Goal: Information Seeking & Learning: Learn about a topic

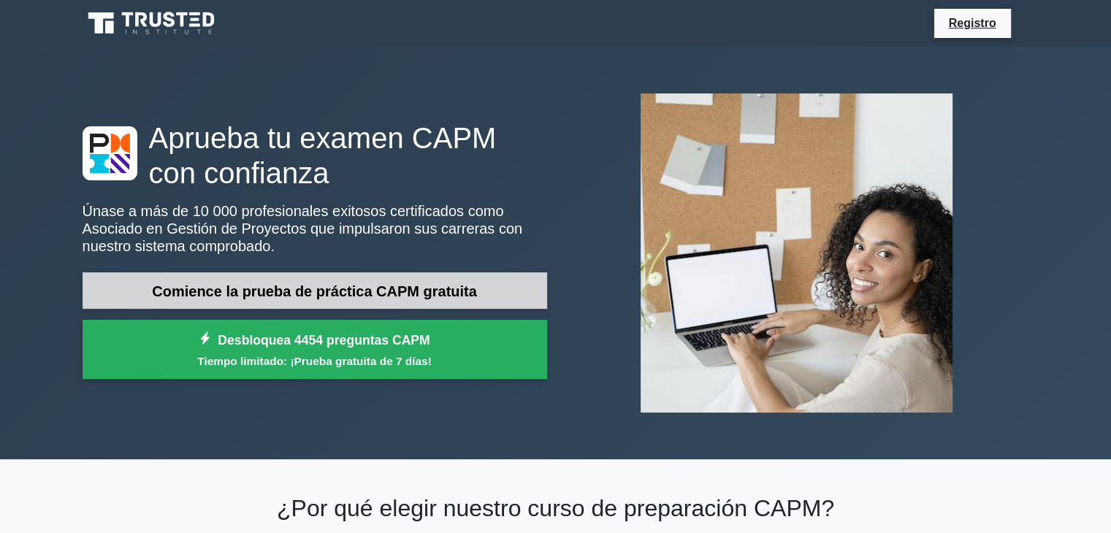
click at [321, 302] on link "Comience la prueba de práctica CAPM gratuita" at bounding box center [315, 290] width 464 height 37
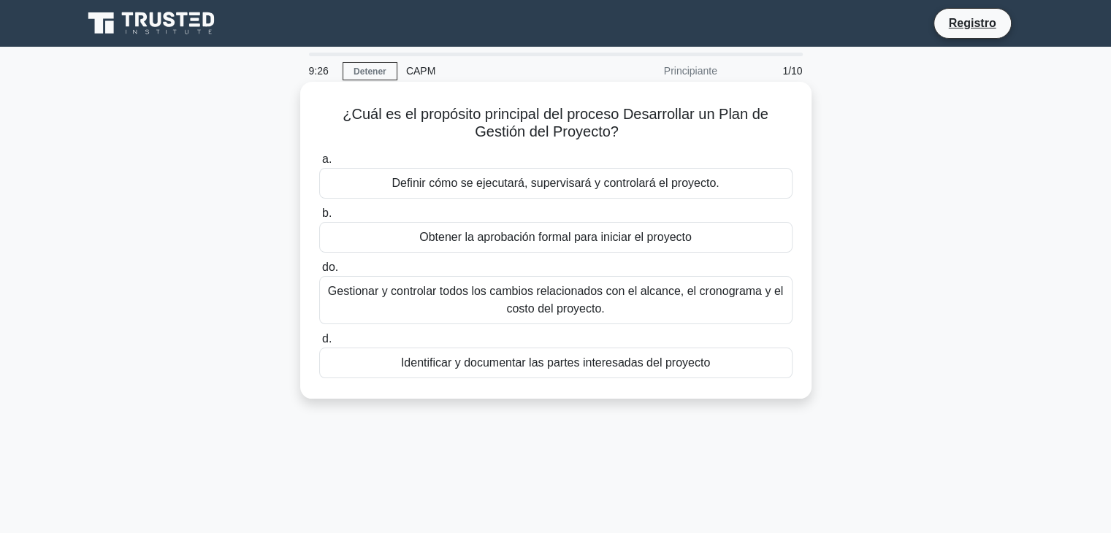
click at [467, 185] on font "Definir cómo se ejecutará, supervisará y controlará el proyecto." at bounding box center [554, 183] width 327 height 12
click at [319, 164] on input "a. Definir cómo se ejecutará, supervisará y controlará el proyecto." at bounding box center [319, 159] width 0 height 9
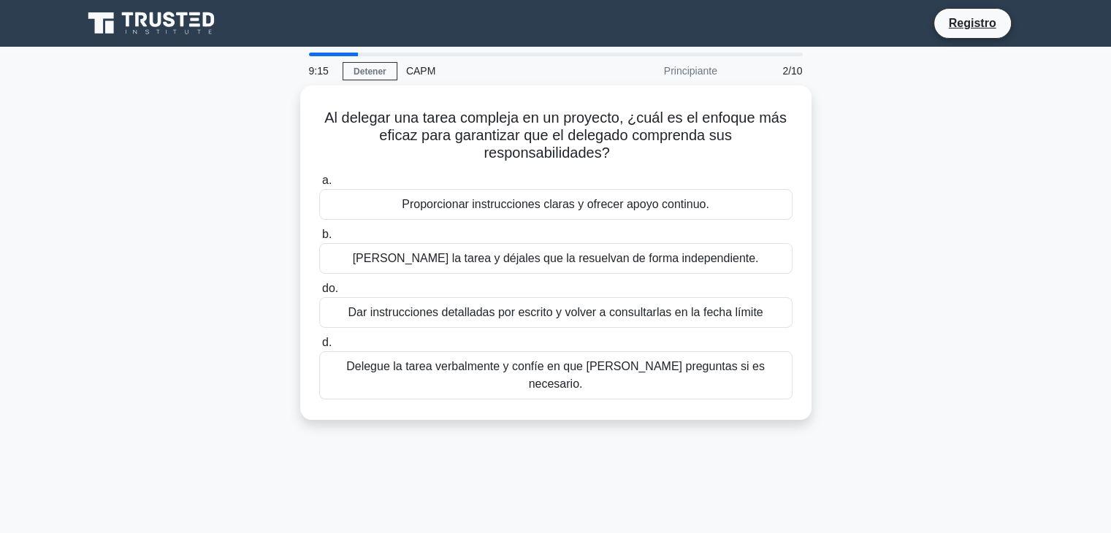
click at [467, 185] on label "a. Proporcionar instrucciones claras y ofrecer apoyo continuo." at bounding box center [555, 196] width 473 height 48
click at [319, 185] on input "a. Proporcionar instrucciones claras y ofrecer apoyo continuo." at bounding box center [319, 180] width 0 height 9
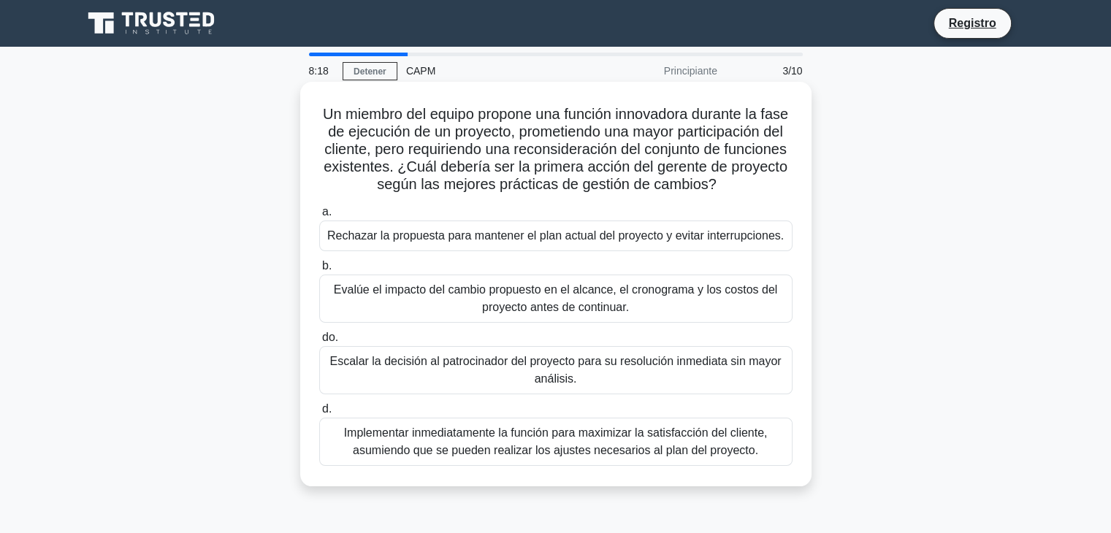
click at [574, 313] on font "Evalúe el impacto del cambio propuesto en el alcance, el cronograma y los costo…" at bounding box center [555, 298] width 443 height 30
click at [319, 271] on input "b. Evalúe el impacto del cambio propuesto en el alcance, el cronograma y los co…" at bounding box center [319, 265] width 0 height 9
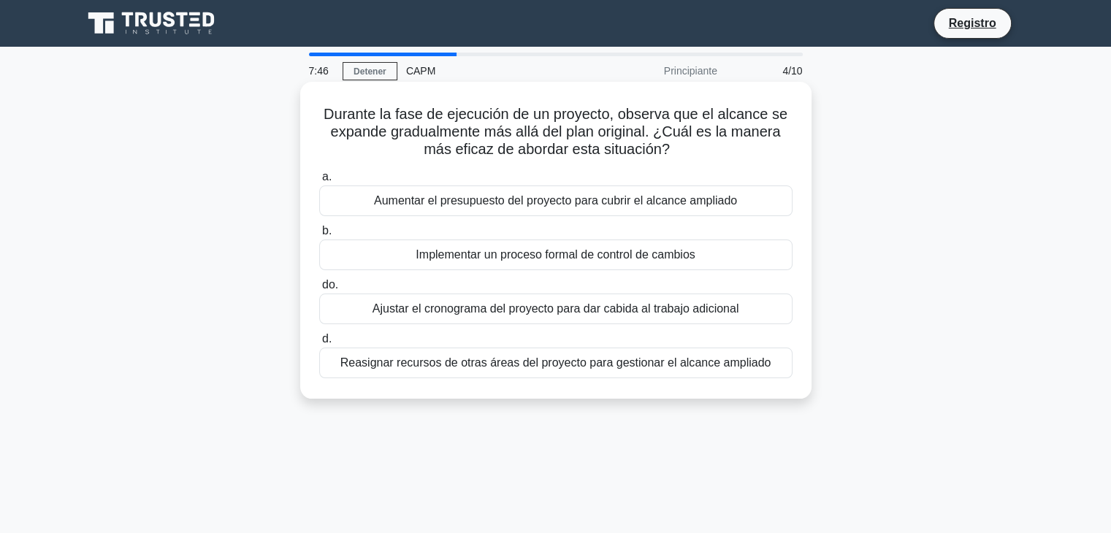
click at [662, 261] on font "Implementar un proceso formal de control de cambios" at bounding box center [554, 254] width 279 height 12
click at [319, 236] on input "b. Implementar un proceso formal de control de cambios" at bounding box center [319, 230] width 0 height 9
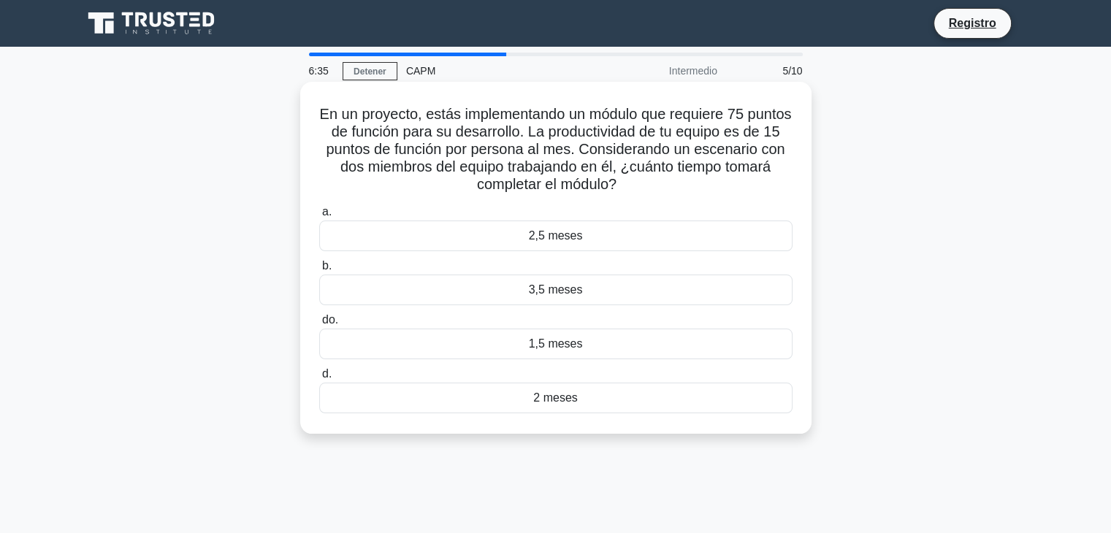
click at [654, 296] on div "3,5 meses" at bounding box center [555, 290] width 473 height 31
click at [319, 271] on input "b. 3,5 meses" at bounding box center [319, 265] width 0 height 9
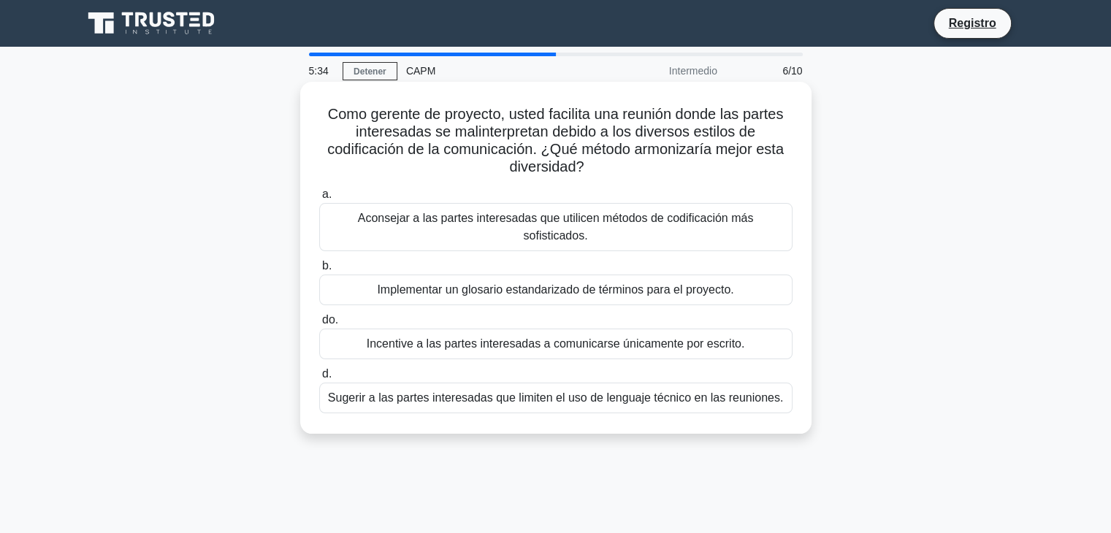
click at [721, 283] on font "Implementar un glosario estandarizado de términos para el proyecto." at bounding box center [555, 289] width 356 height 12
click at [319, 271] on input "b. Implementar un glosario estandarizado de términos para el proyecto." at bounding box center [319, 265] width 0 height 9
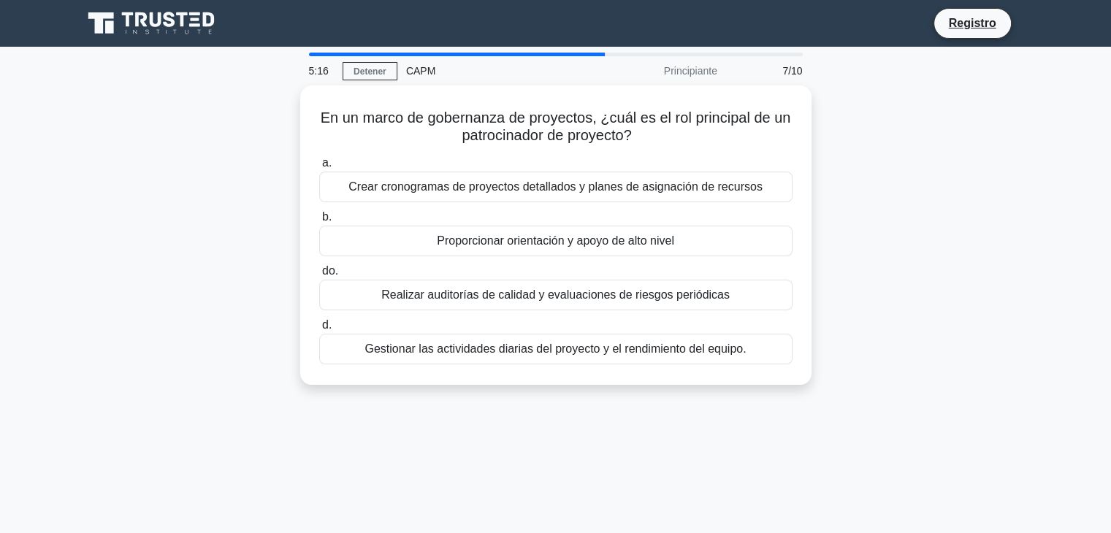
click at [919, 332] on div "En un marco de gobernanza de proyectos, ¿cuál es el rol principal de un patroci…" at bounding box center [556, 243] width 964 height 317
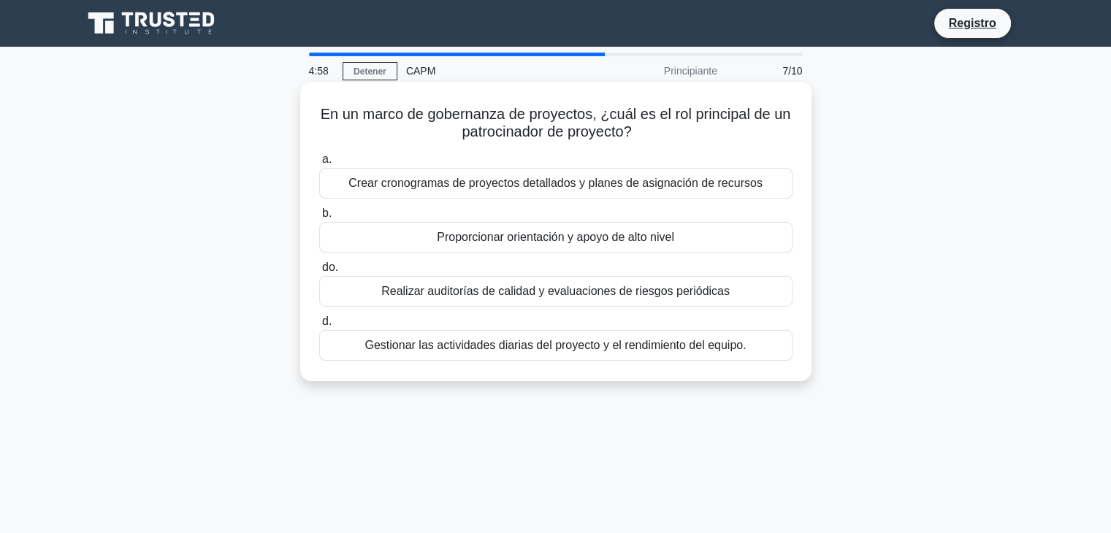
click at [695, 353] on font "Gestionar las actividades diarias del proyecto y el rendimiento del equipo." at bounding box center [554, 346] width 381 height 18
click at [319, 326] on input "d. Gestionar las actividades diarias del proyecto y el rendimiento del equipo." at bounding box center [319, 321] width 0 height 9
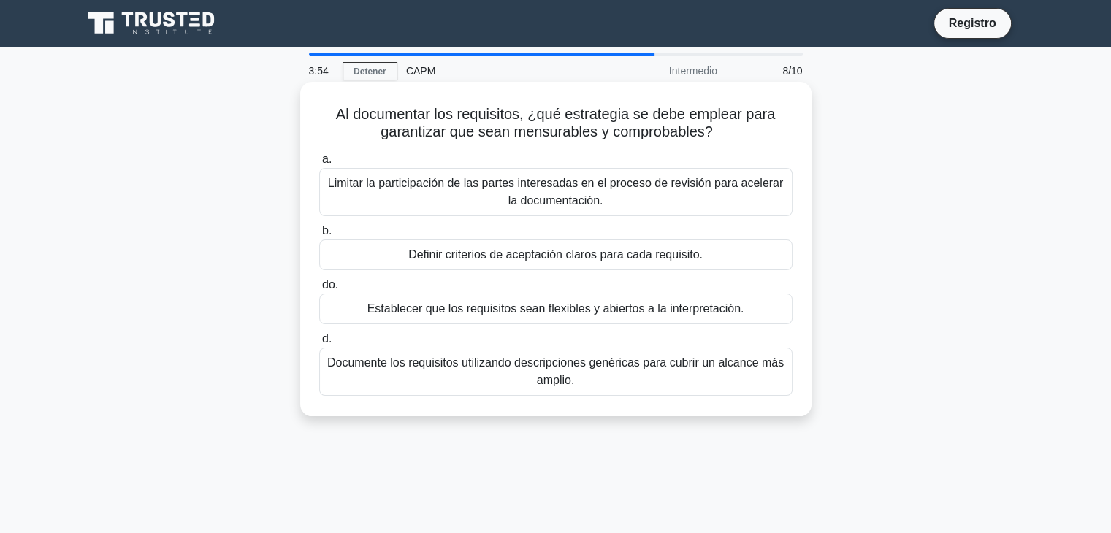
click at [700, 252] on font "Definir criterios de aceptación claros para cada requisito." at bounding box center [555, 254] width 294 height 12
click at [319, 236] on input "b. Definir criterios de aceptación claros para cada requisito." at bounding box center [319, 230] width 0 height 9
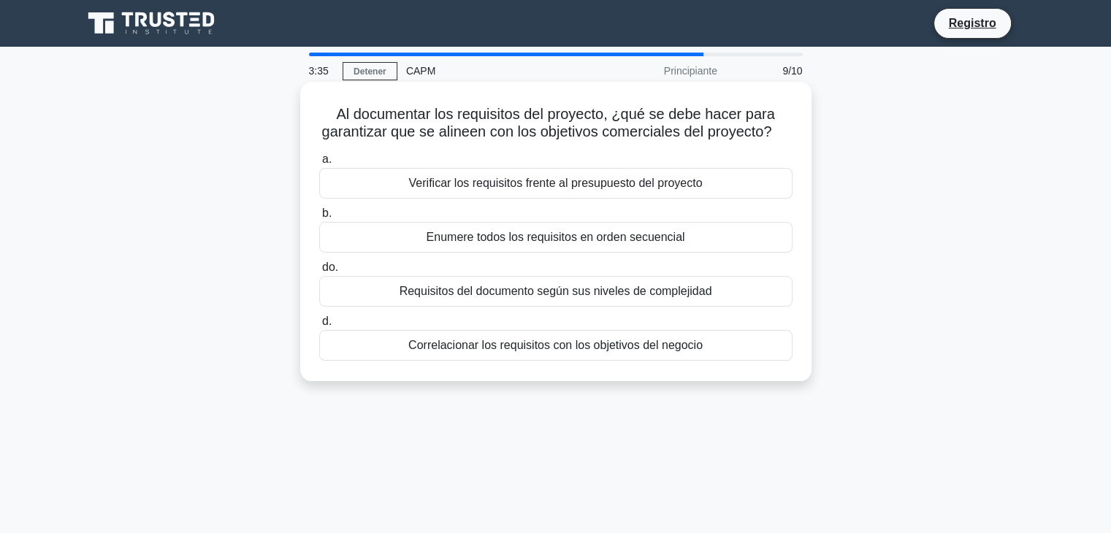
click at [697, 351] on font "Correlacionar los requisitos con los objetivos del negocio" at bounding box center [555, 345] width 294 height 12
click at [319, 326] on input "d. Correlacionar los requisitos con los objetivos del negocio" at bounding box center [319, 321] width 0 height 9
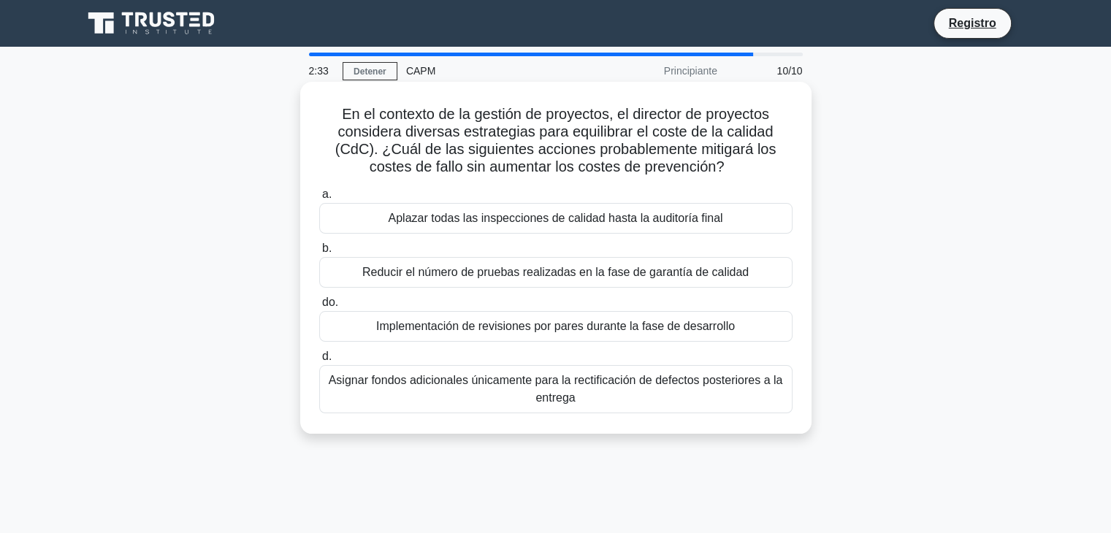
click at [658, 332] on font "Implementación de revisiones por pares durante la fase de desarrollo" at bounding box center [555, 326] width 359 height 12
click at [319, 307] on input "do. Implementación de revisiones por pares durante la fase de desarrollo" at bounding box center [319, 302] width 0 height 9
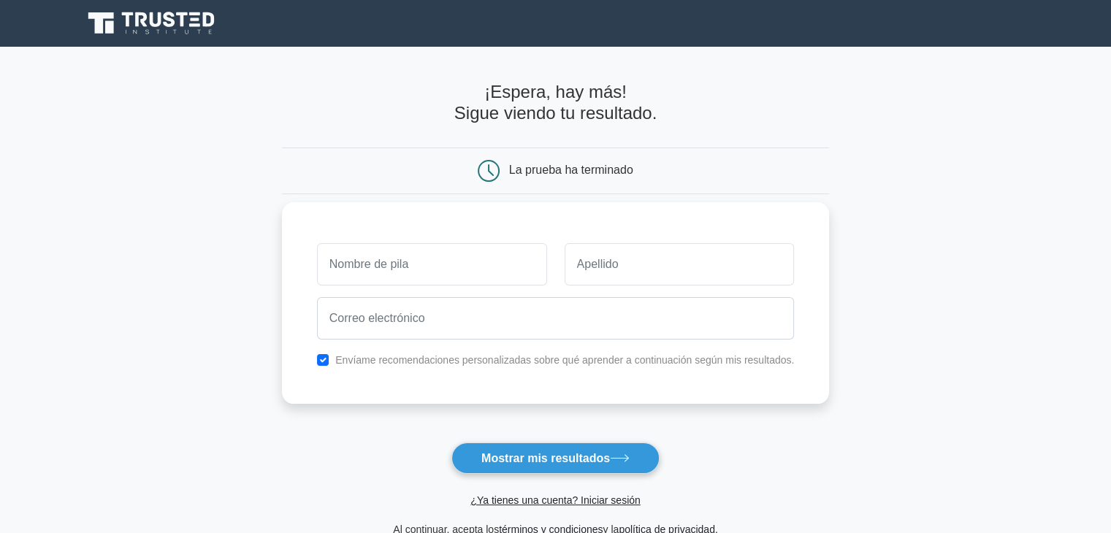
click at [821, 329] on div "Envíame recomendaciones personalizadas sobre qué aprender a continuación según …" at bounding box center [556, 303] width 548 height 202
click at [478, 279] on input "text" at bounding box center [432, 264] width 230 height 42
type input "[PERSON_NAME]"
click at [593, 255] on input "text" at bounding box center [679, 264] width 230 height 42
type input "[PERSON_NAME]"
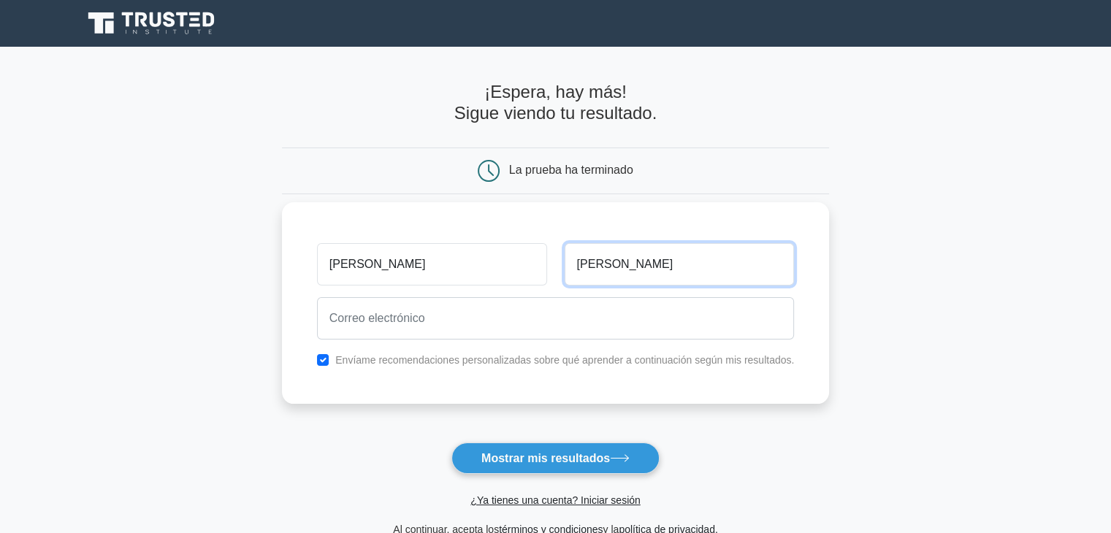
click at [451, 443] on button "Mostrar mis resultados" at bounding box center [555, 458] width 208 height 31
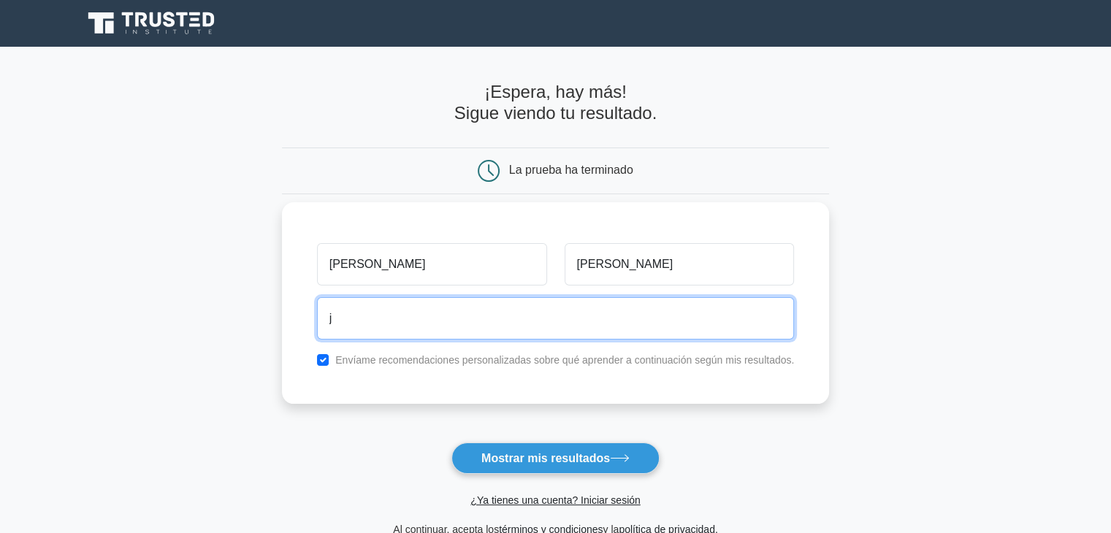
type input "[EMAIL_ADDRESS][DOMAIN_NAME]"
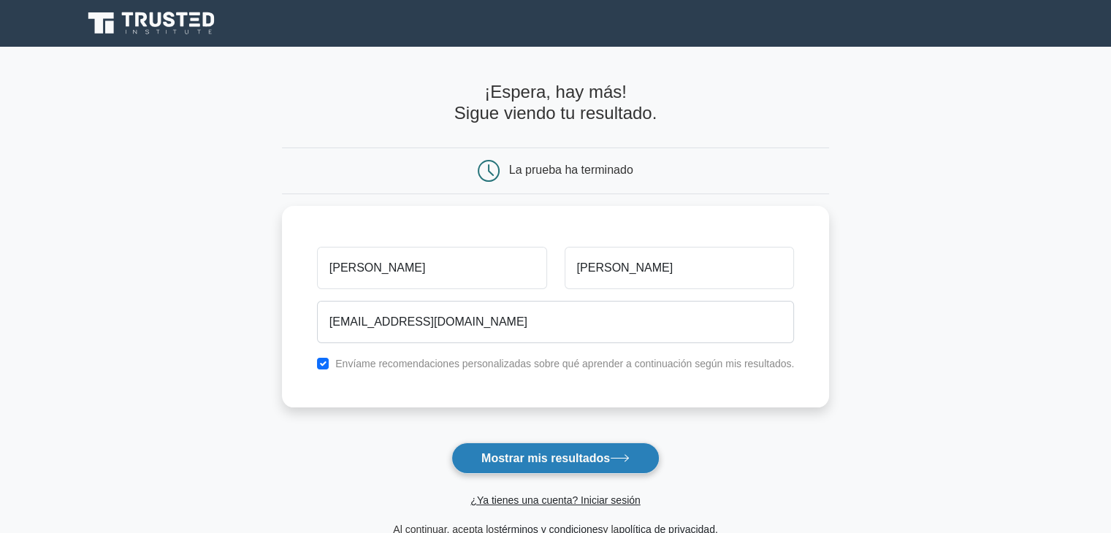
click at [538, 459] on font "Mostrar mis resultados" at bounding box center [545, 458] width 129 height 12
